Goal: Transaction & Acquisition: Book appointment/travel/reservation

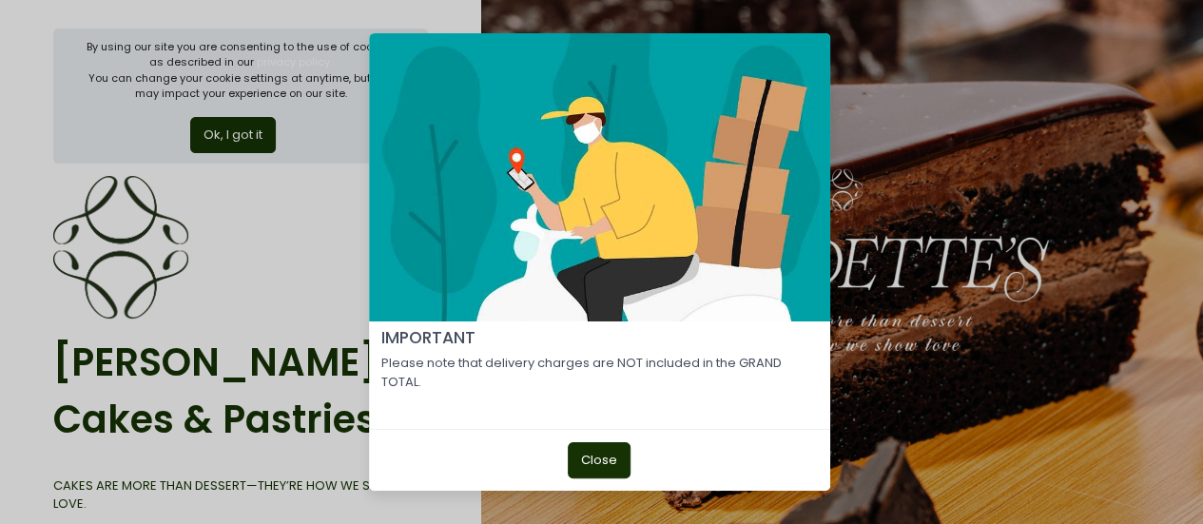
click at [607, 452] on button "Close" at bounding box center [599, 460] width 63 height 36
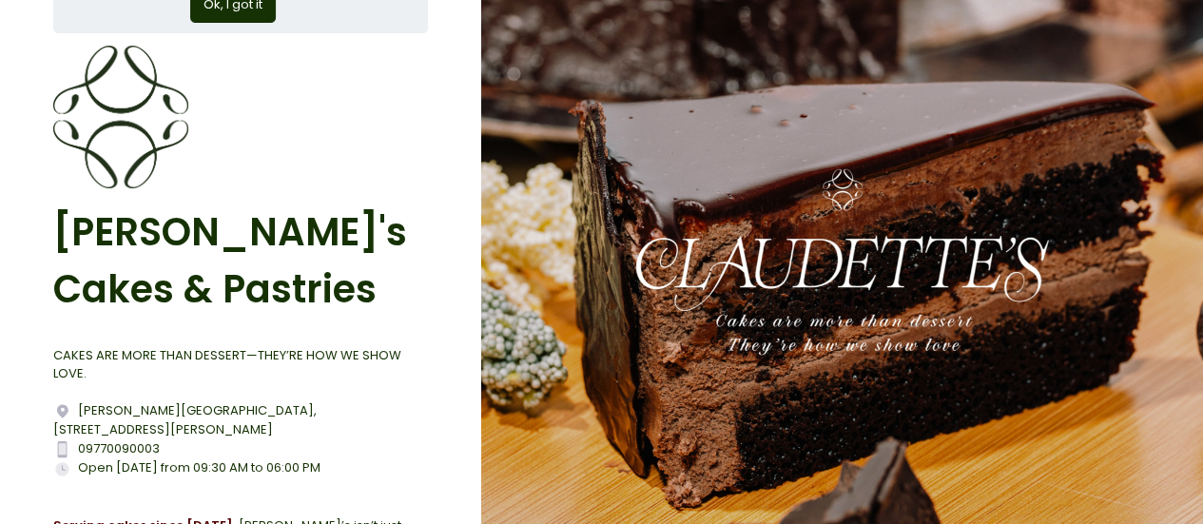
scroll to position [325, 0]
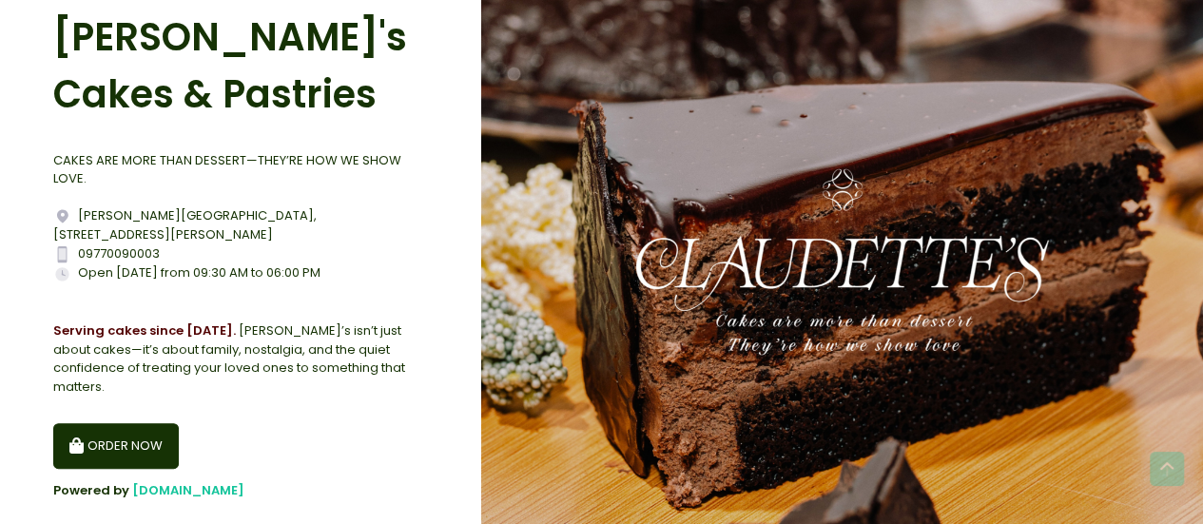
click at [112, 423] on button "ORDER NOW" at bounding box center [115, 446] width 125 height 46
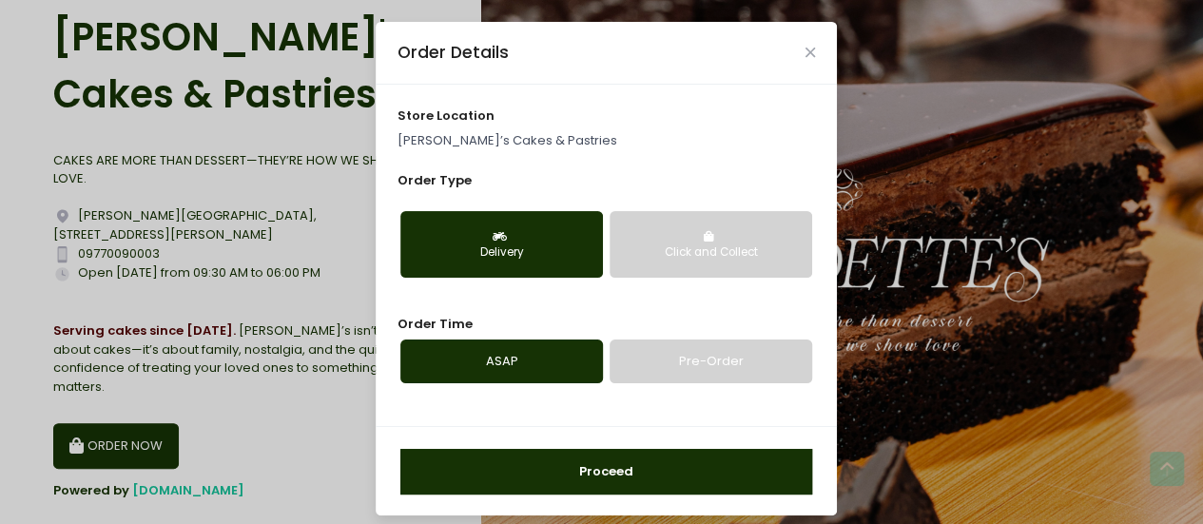
click at [686, 244] on div "Click and Collect" at bounding box center [711, 252] width 176 height 17
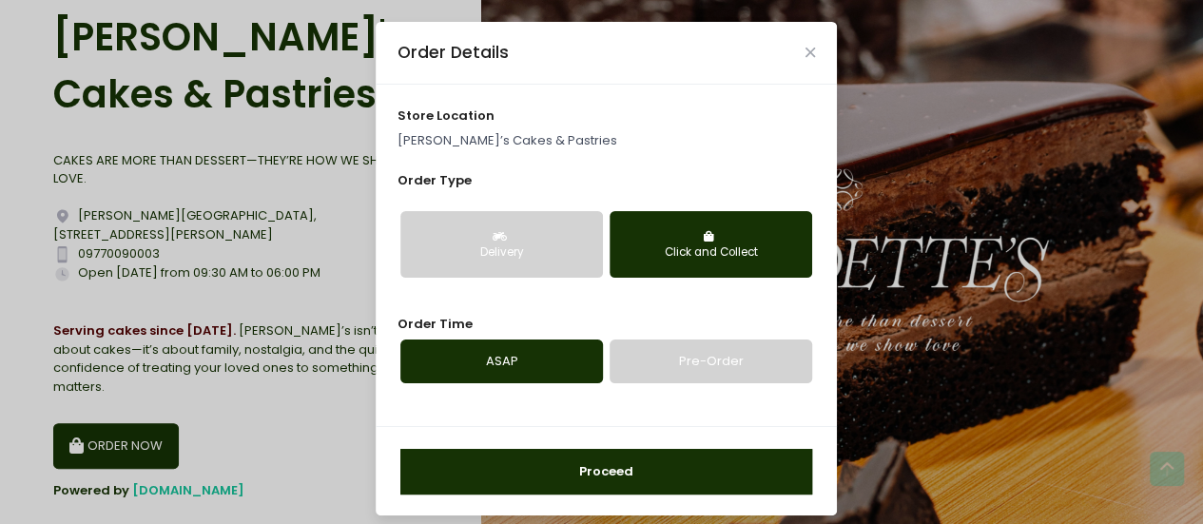
click at [675, 356] on link "Pre-Order" at bounding box center [710, 361] width 202 height 44
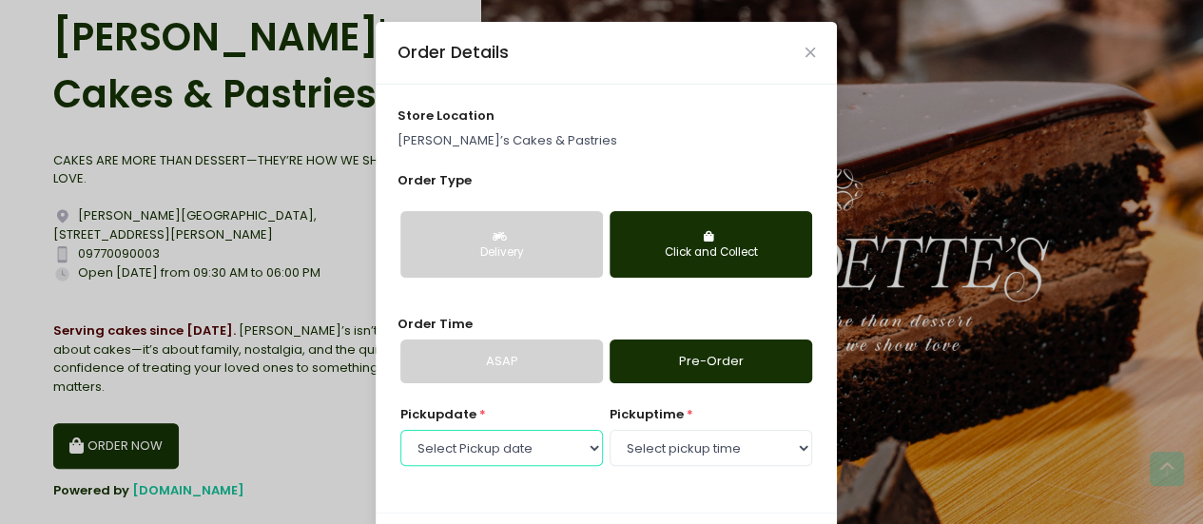
click at [566, 446] on select "Select Pickup date [DATE] [DATE] [DATE] [DATE] [DATE] [DATE] [DATE]" at bounding box center [501, 448] width 202 height 36
select select "[DATE]"
click at [400, 430] on select "Select Pickup date [DATE] [DATE] [DATE] [DATE] [DATE] [DATE] [DATE]" at bounding box center [501, 448] width 202 height 36
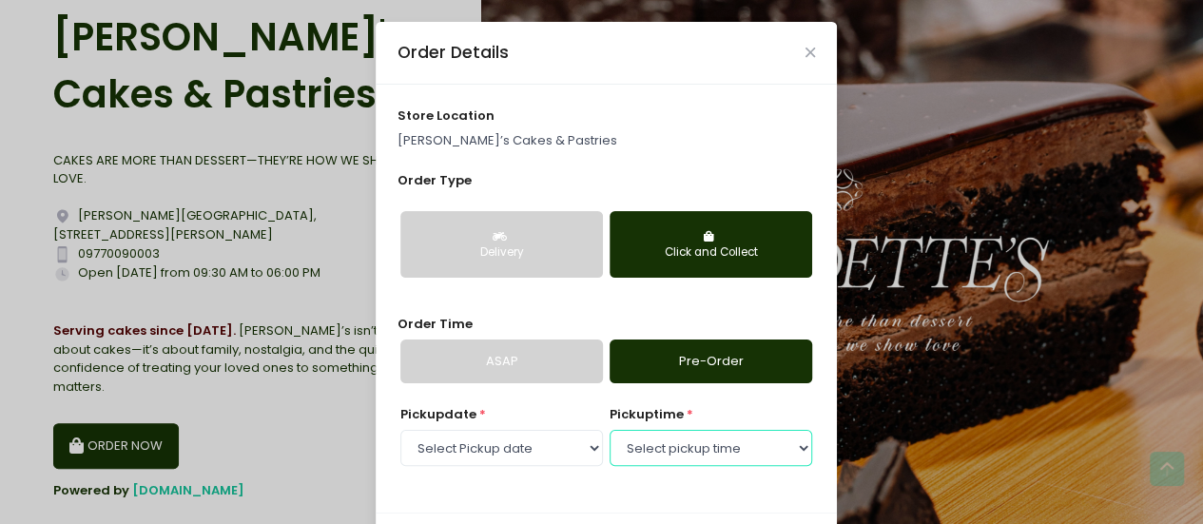
click at [712, 450] on select "Select pickup time 09:30 AM - 10:00 AM 10:00 AM - 10:30 AM 10:30 AM - 11:00 AM …" at bounding box center [710, 448] width 202 height 36
select select "11:00"
click at [609, 430] on select "Select pickup time 09:30 AM - 10:00 AM 10:00 AM - 10:30 AM 10:30 AM - 11:00 AM …" at bounding box center [710, 448] width 202 height 36
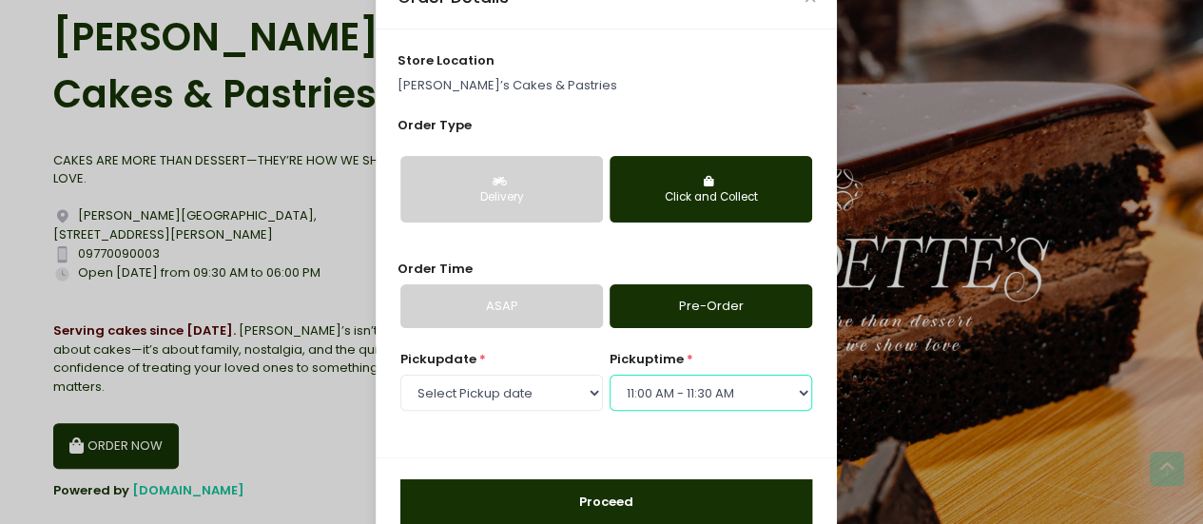
scroll to position [97, 0]
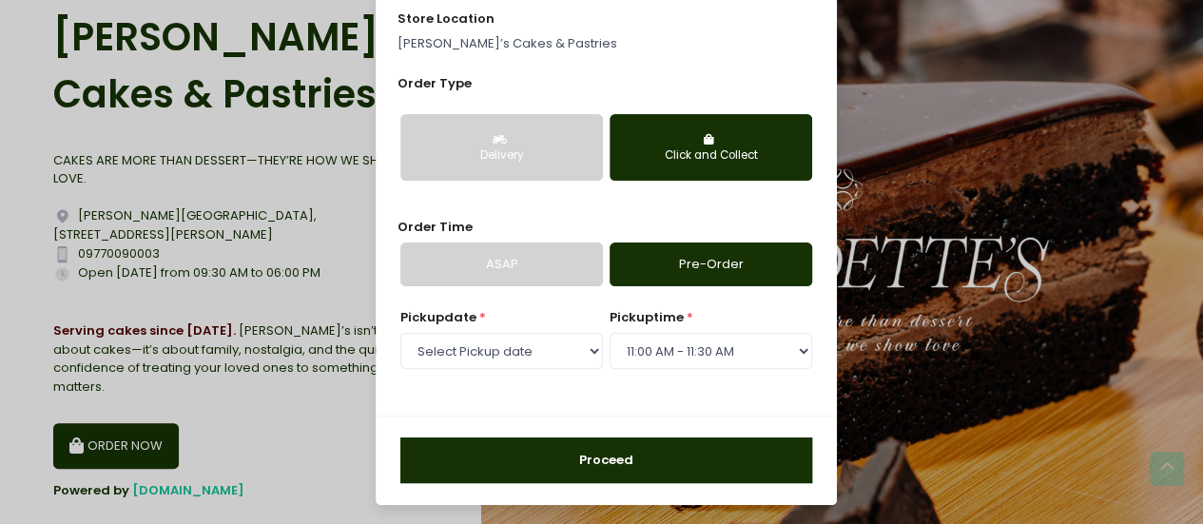
click at [664, 450] on button "Proceed" at bounding box center [606, 460] width 412 height 46
